Goal: Information Seeking & Learning: Learn about a topic

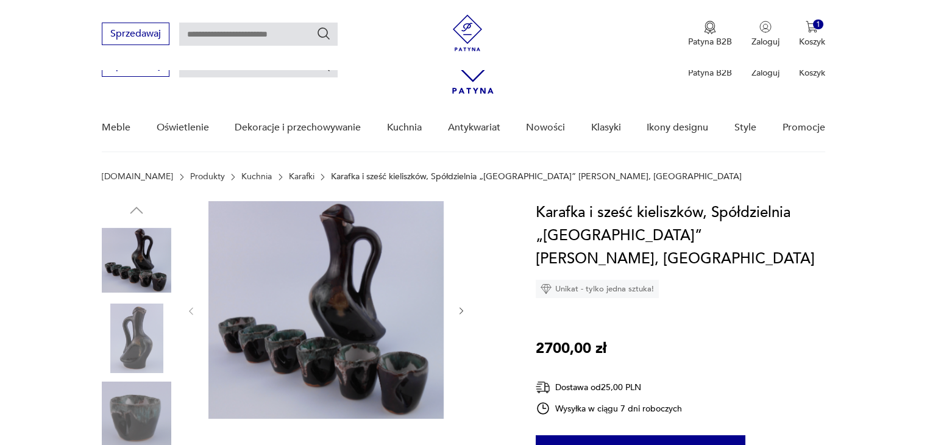
scroll to position [427, 0]
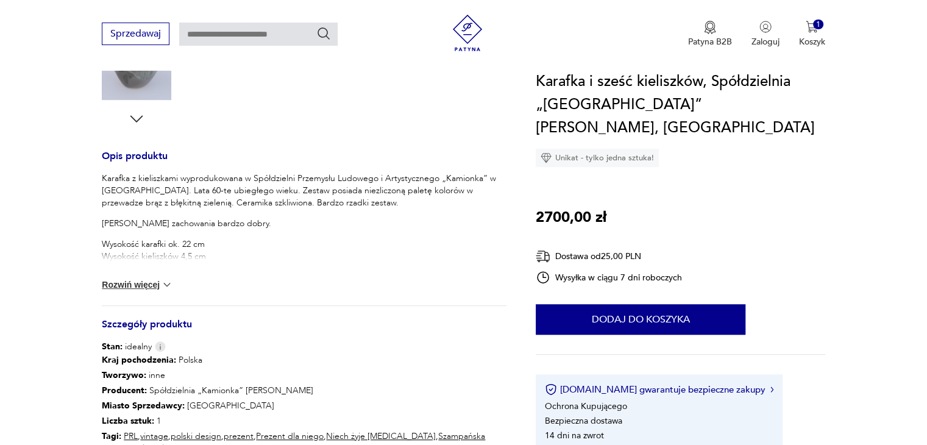
click at [131, 286] on button "Rozwiń więcej" at bounding box center [137, 285] width 71 height 12
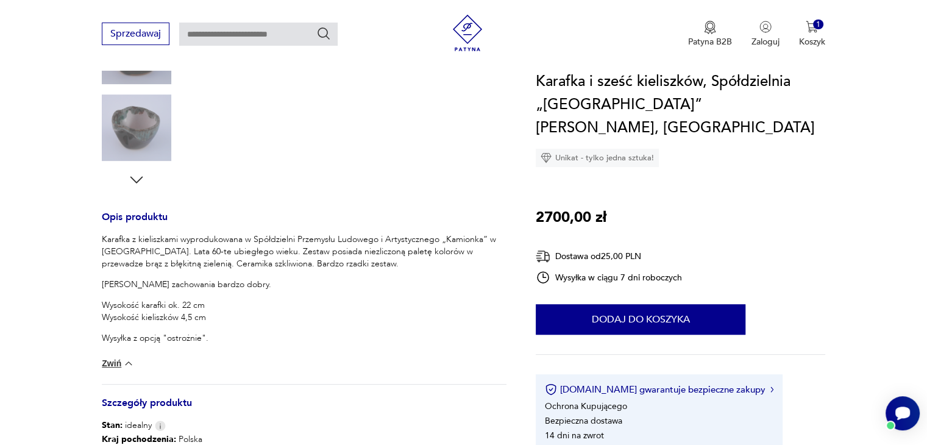
scroll to position [0, 0]
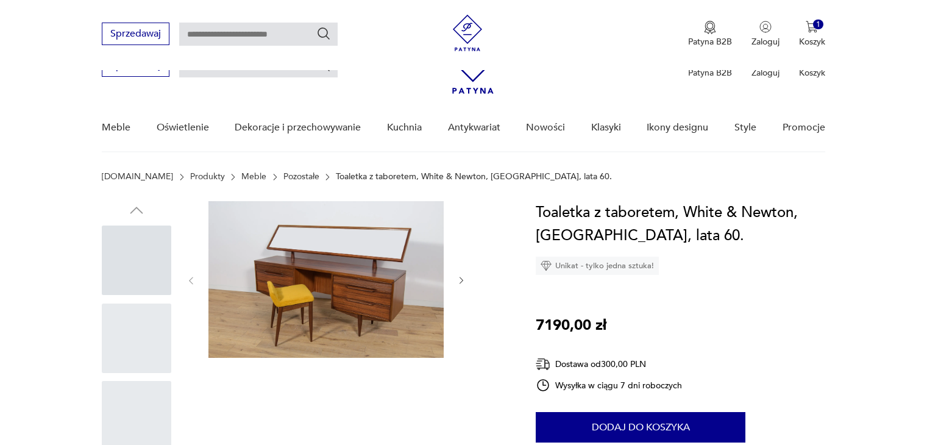
scroll to position [661, 0]
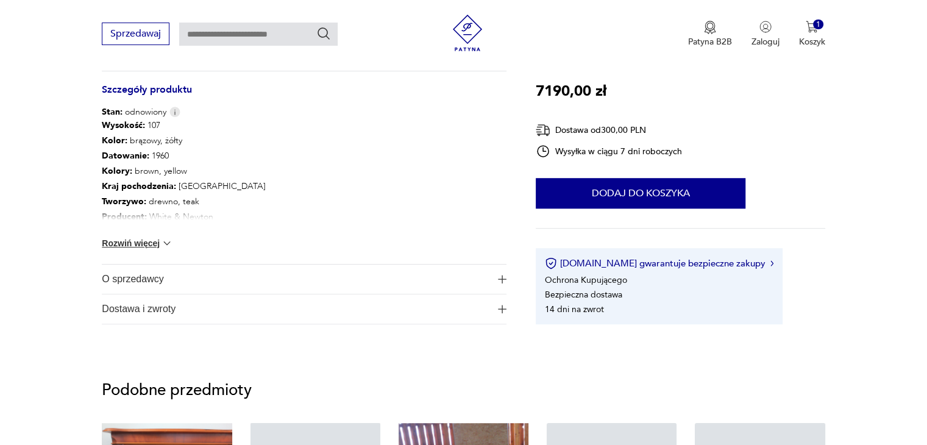
click at [165, 306] on span "Dostawa i zwroty" at bounding box center [296, 308] width 388 height 29
click at [197, 304] on span "Dostawa i zwroty" at bounding box center [296, 308] width 388 height 29
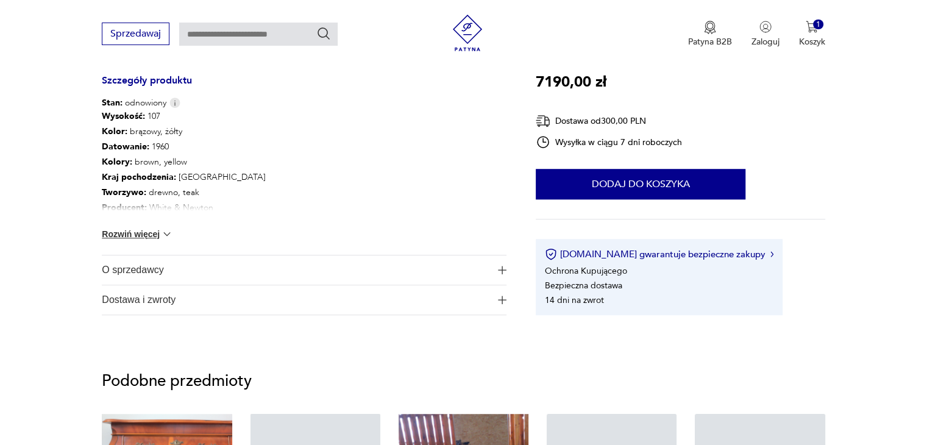
scroll to position [0, 0]
click at [173, 298] on span "Dostawa i zwroty" at bounding box center [296, 299] width 388 height 29
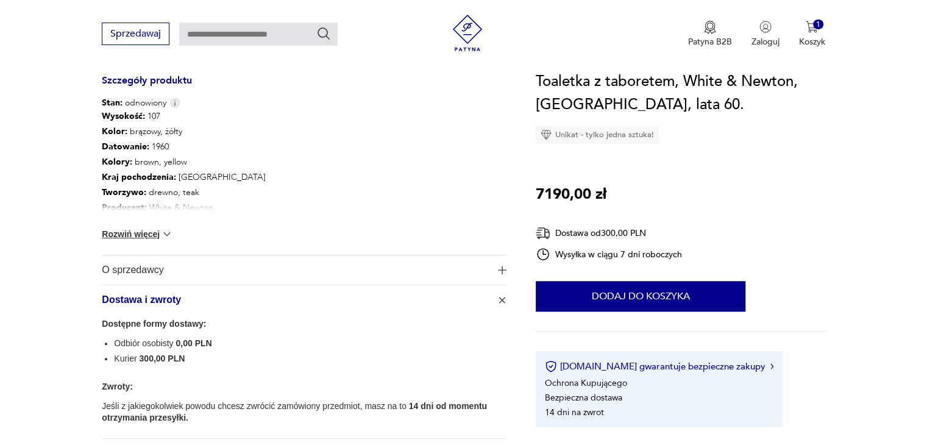
click at [190, 248] on div "Wysokość : 107 Kolor: brązowy, żółty Datowanie : 1960 Kolory : brown, yellow Kr…" at bounding box center [304, 182] width 405 height 146
click at [185, 259] on span "O sprzedawcy" at bounding box center [296, 269] width 388 height 29
click at [197, 263] on span "O sprzedawcy" at bounding box center [296, 269] width 388 height 29
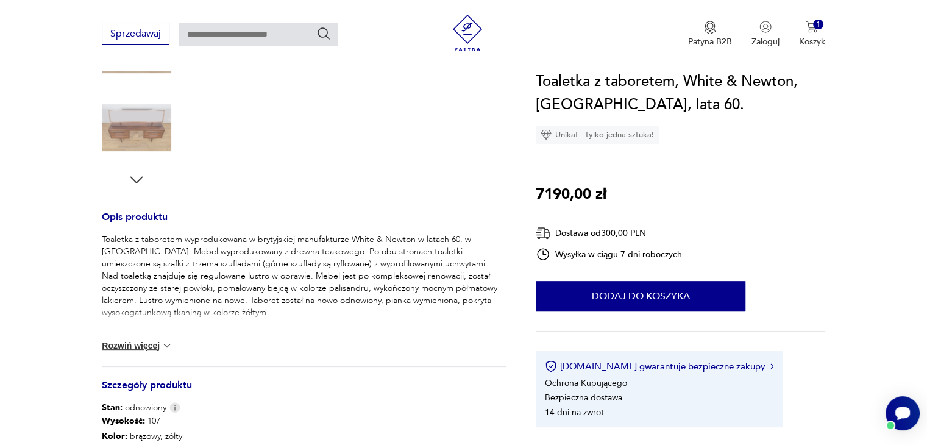
click at [133, 341] on button "Rozwiń więcej" at bounding box center [137, 346] width 71 height 12
